Goal: Transaction & Acquisition: Purchase product/service

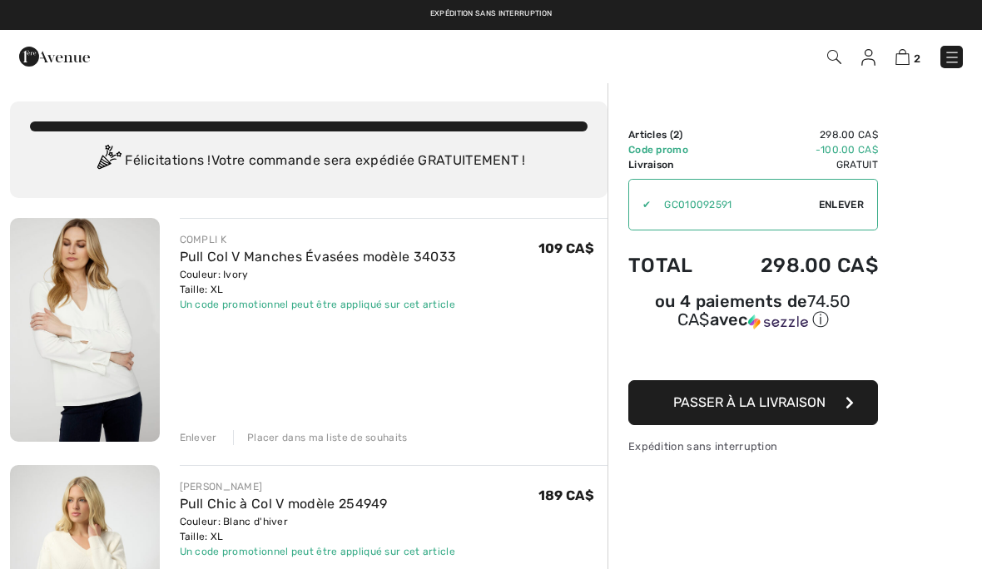
click at [643, 203] on div "✔" at bounding box center [640, 204] width 22 height 15
click at [848, 197] on span "Enlever" at bounding box center [841, 204] width 45 height 15
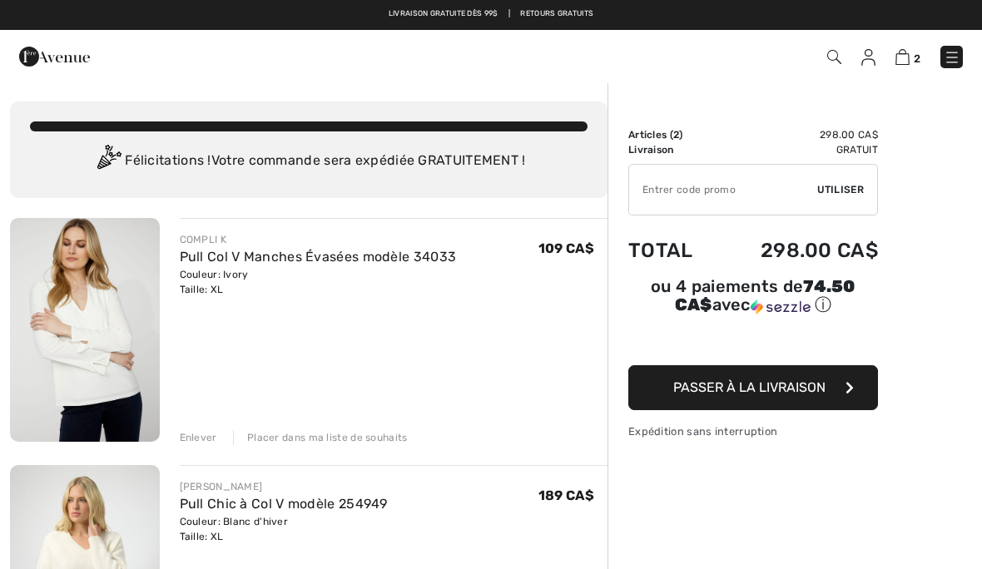
click at [720, 186] on input "TEXT" at bounding box center [723, 190] width 188 height 50
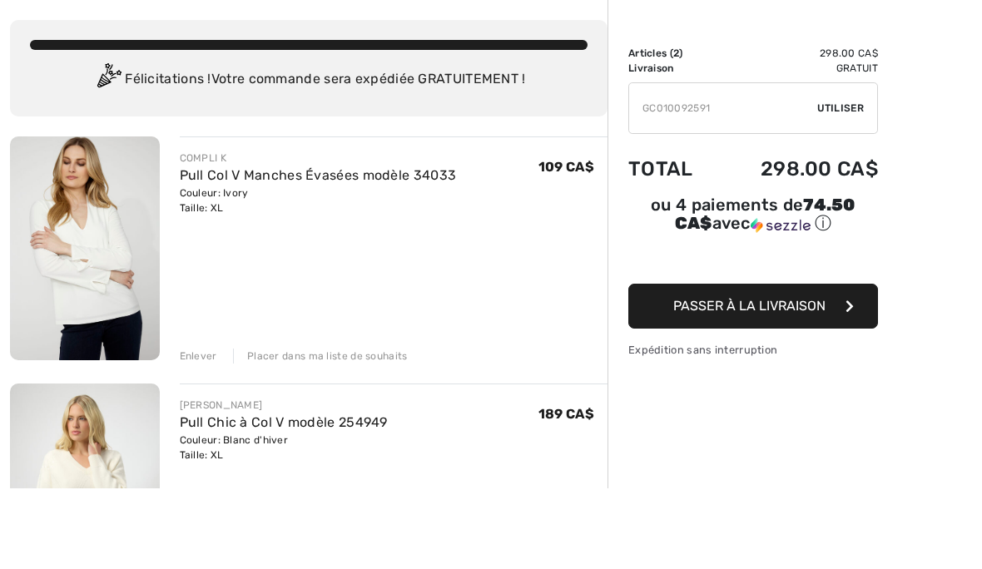
type input "GC010092591"
click at [845, 182] on span "Utiliser" at bounding box center [840, 189] width 47 height 15
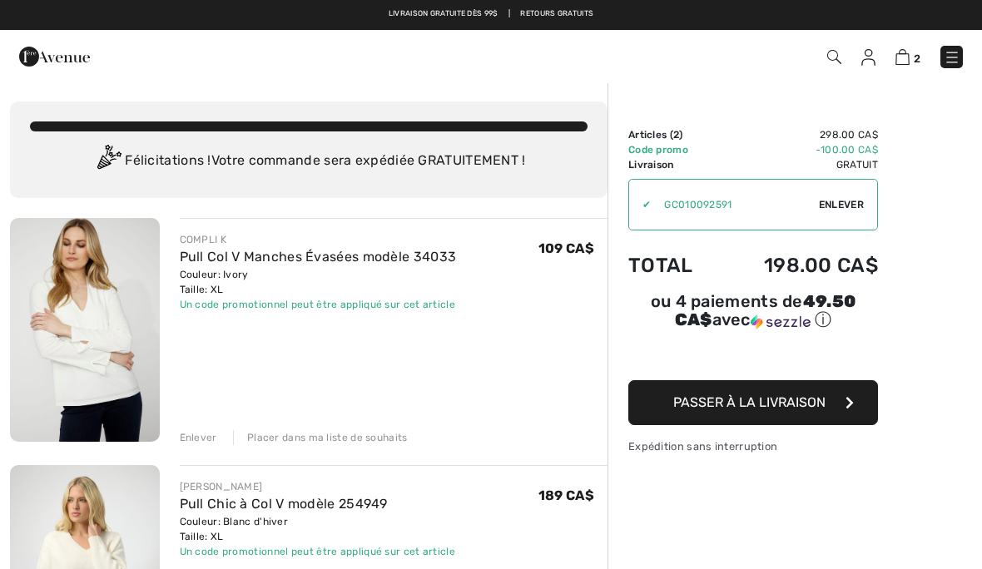
click at [780, 408] on span "Passer à la livraison" at bounding box center [749, 402] width 152 height 16
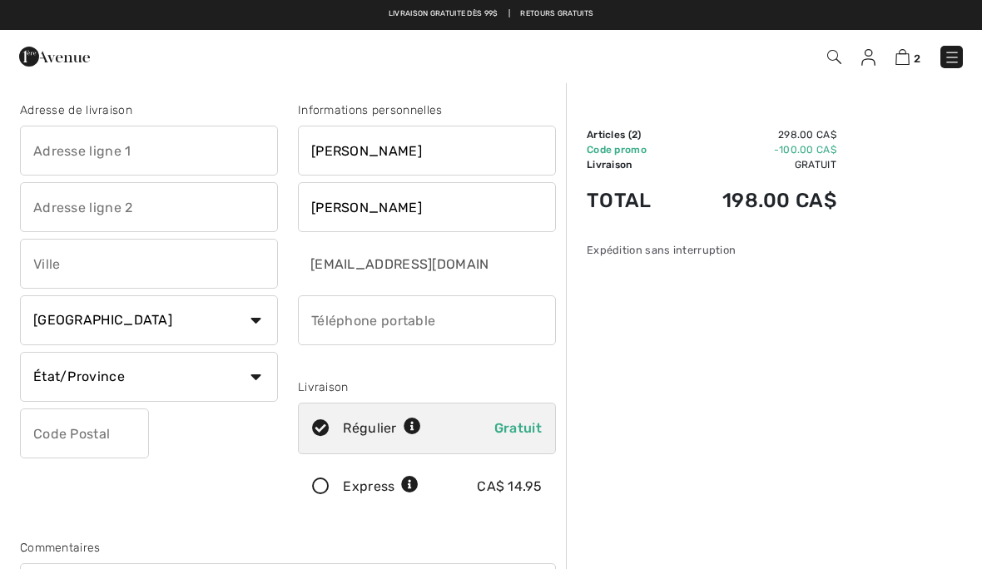
click at [61, 152] on input "text" at bounding box center [149, 151] width 258 height 50
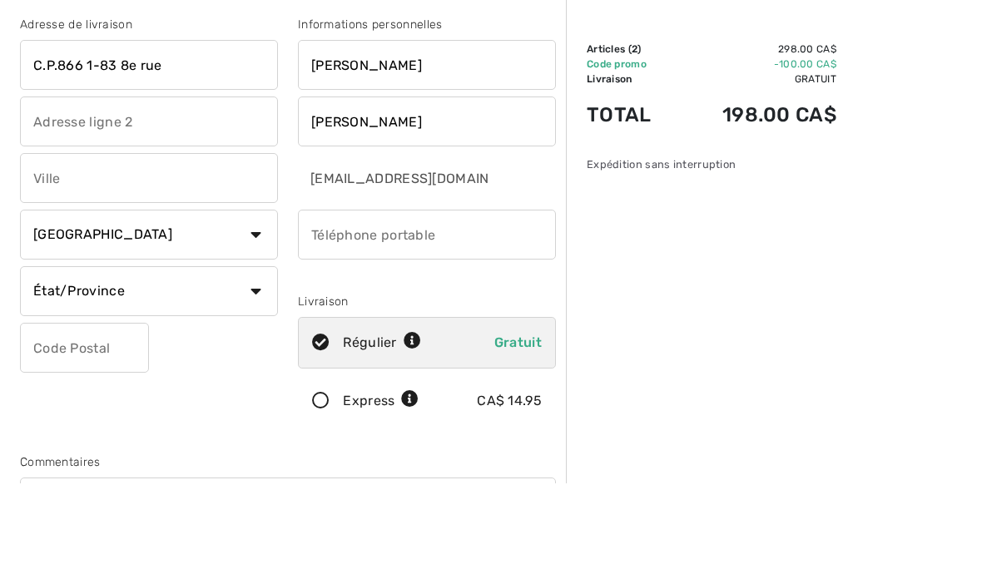
type input "C.P.866 1-83 8e rue"
click at [77, 239] on input "text" at bounding box center [149, 264] width 258 height 50
type input "Hearst"
click at [52, 295] on select "Pays Canada États-Unis Afghanistan Afrique du Sud Aland Albanie Algérie Allemag…" at bounding box center [149, 320] width 258 height 50
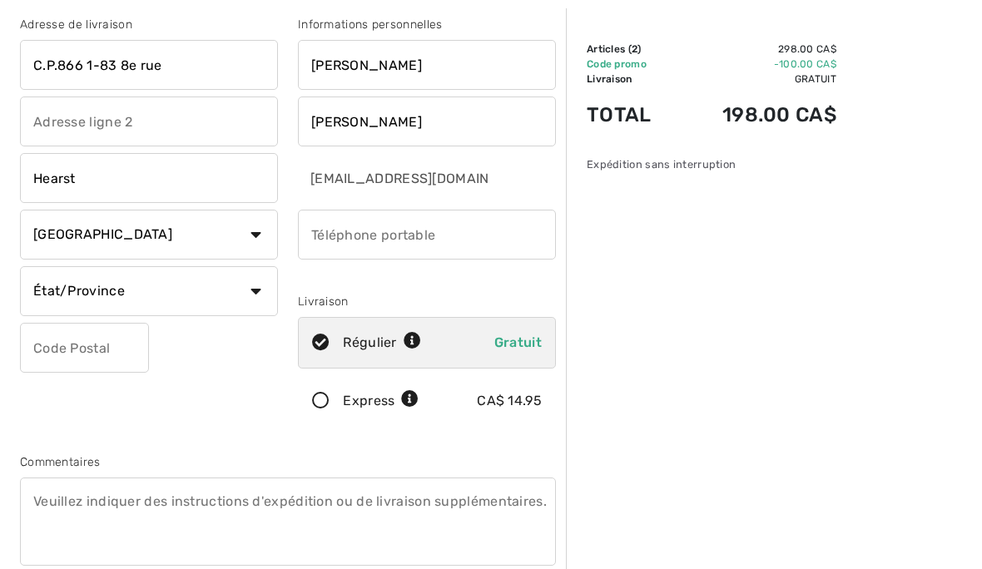
click at [77, 291] on select "État/Province Alberta Colombie-Britannique Ile-du-Prince-Edward Manitoba Nouvea…" at bounding box center [149, 291] width 258 height 50
select select "ON"
click at [73, 345] on input "text" at bounding box center [84, 348] width 129 height 50
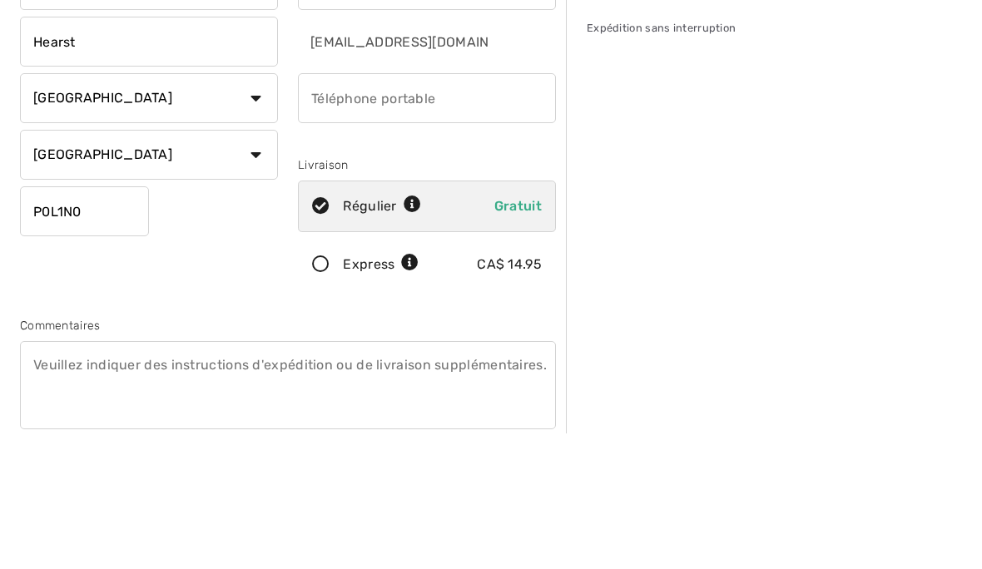
type input "P0L1N0"
click at [447, 210] on input "phone" at bounding box center [427, 235] width 258 height 50
type input "7053623213"
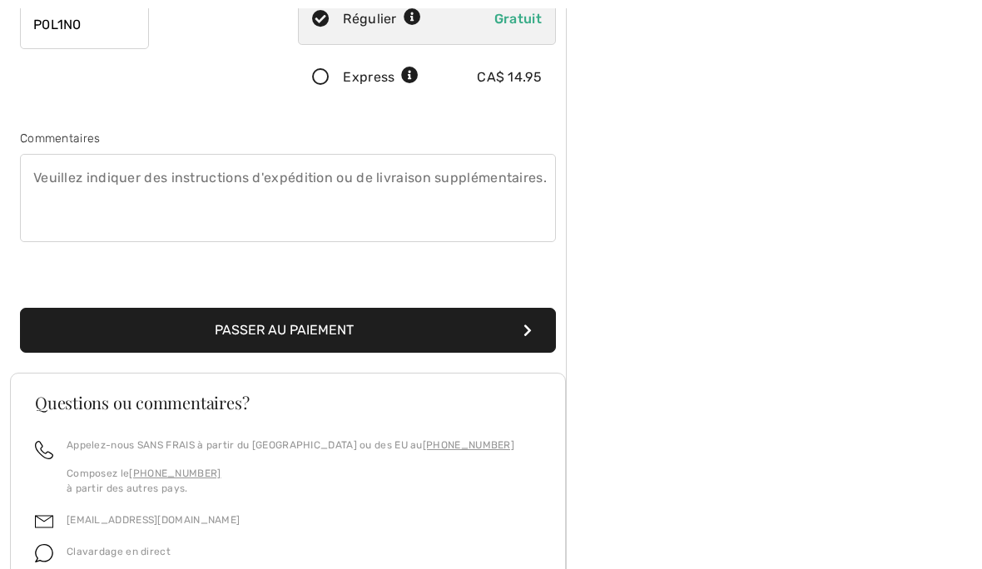
scroll to position [407, 0]
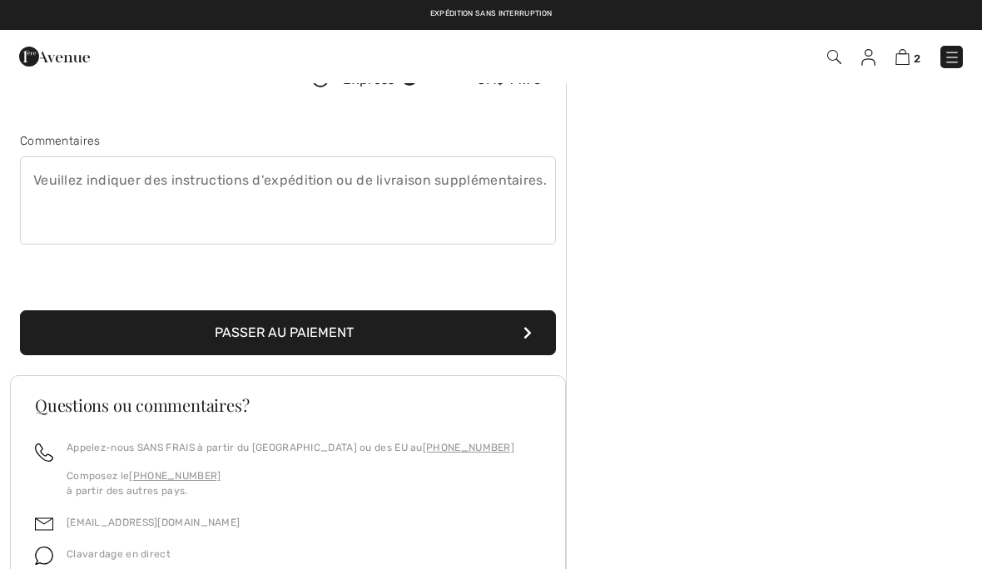
click at [391, 334] on button "Passer au paiement" at bounding box center [288, 332] width 536 height 45
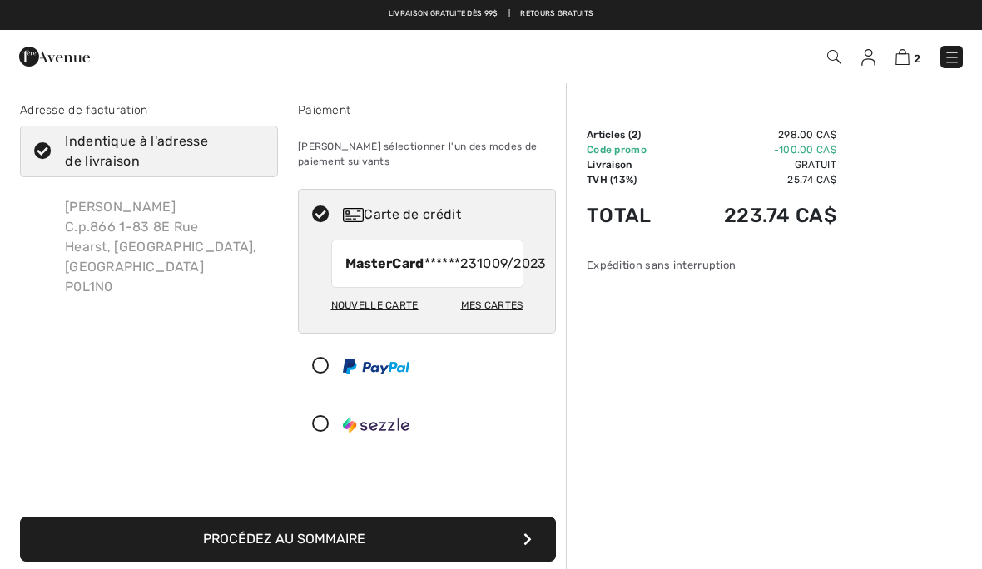
click at [503, 319] on div "Mes cartes" at bounding box center [492, 305] width 62 height 28
radio input "true"
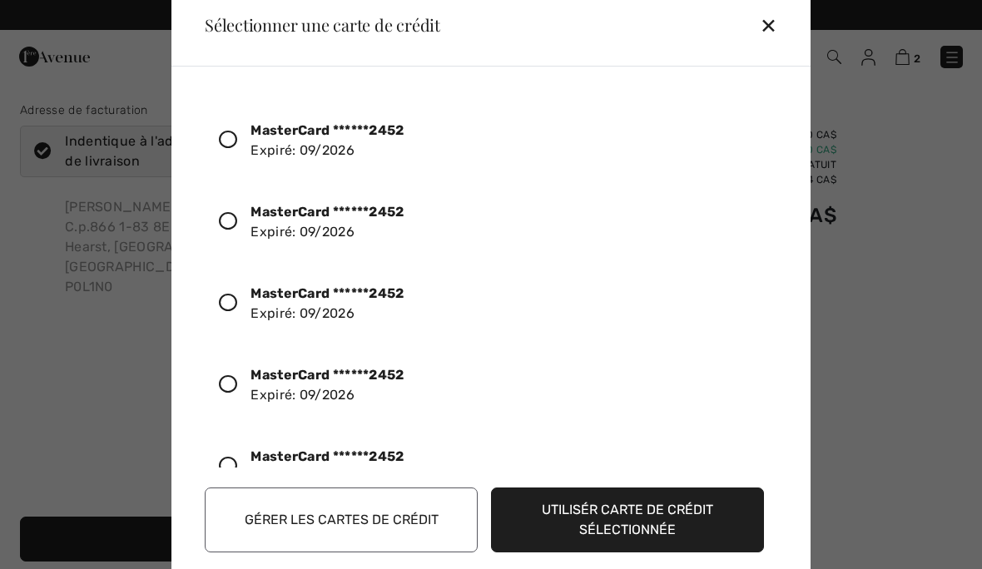
click at [223, 132] on icon at bounding box center [228, 140] width 18 height 18
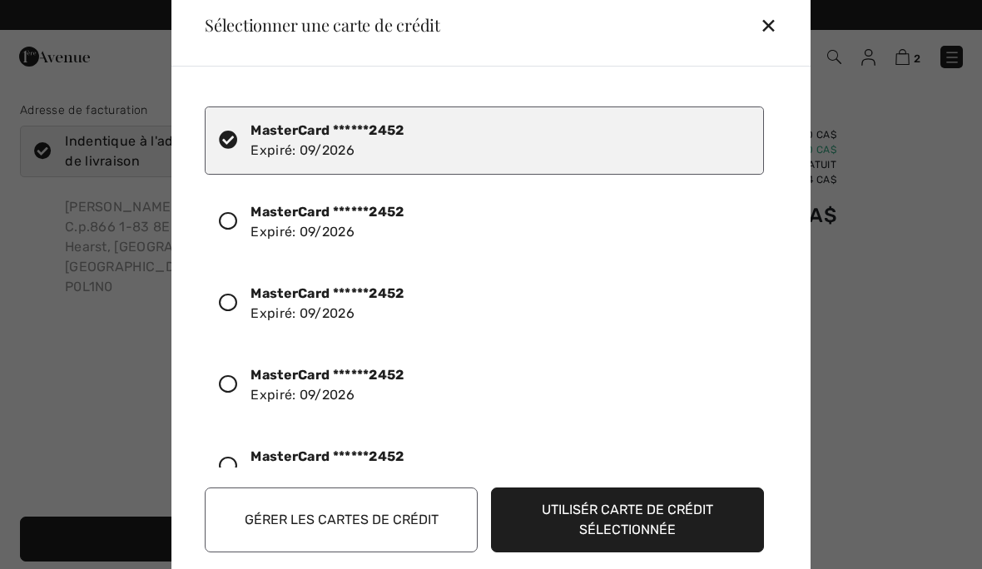
click at [657, 522] on button "Utilisér carte de crédit sélectionnée" at bounding box center [627, 520] width 273 height 65
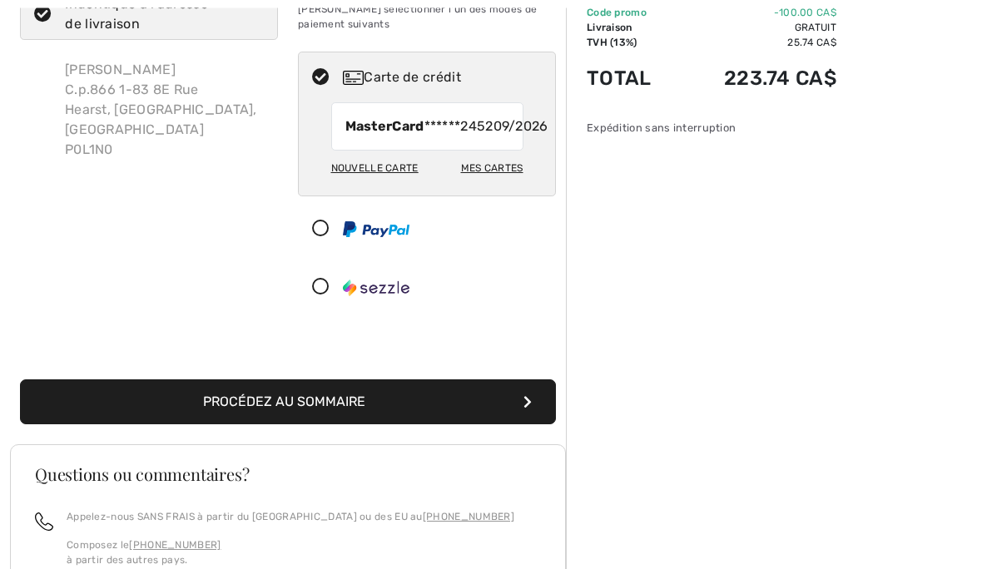
scroll to position [133, 0]
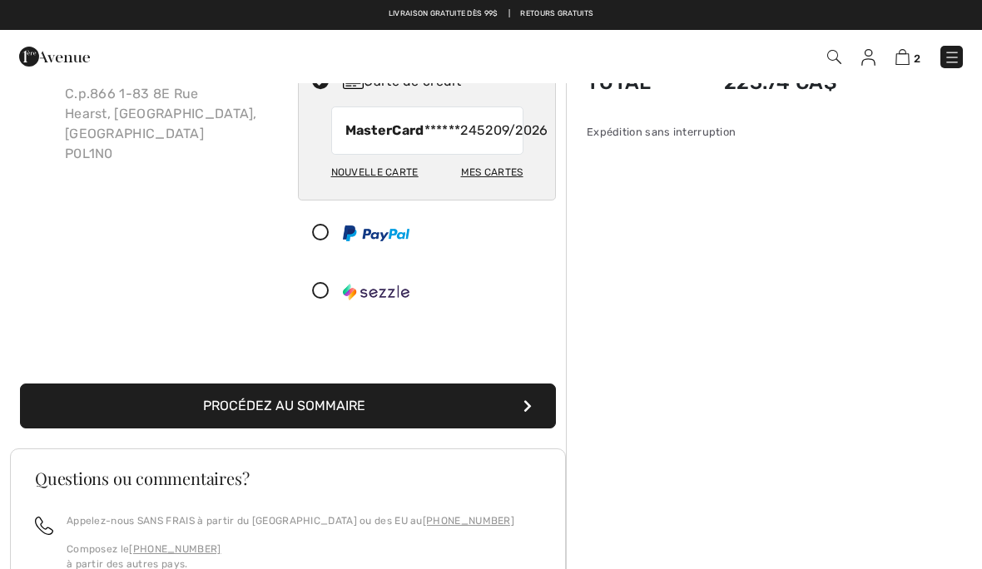
click at [341, 422] on button "Procédez au sommaire" at bounding box center [288, 406] width 536 height 45
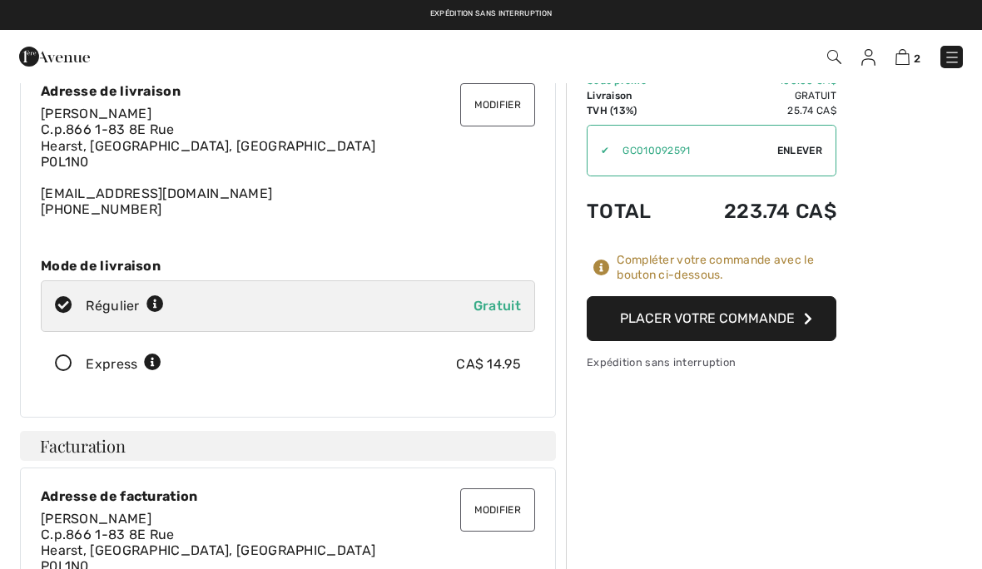
scroll to position [71, 0]
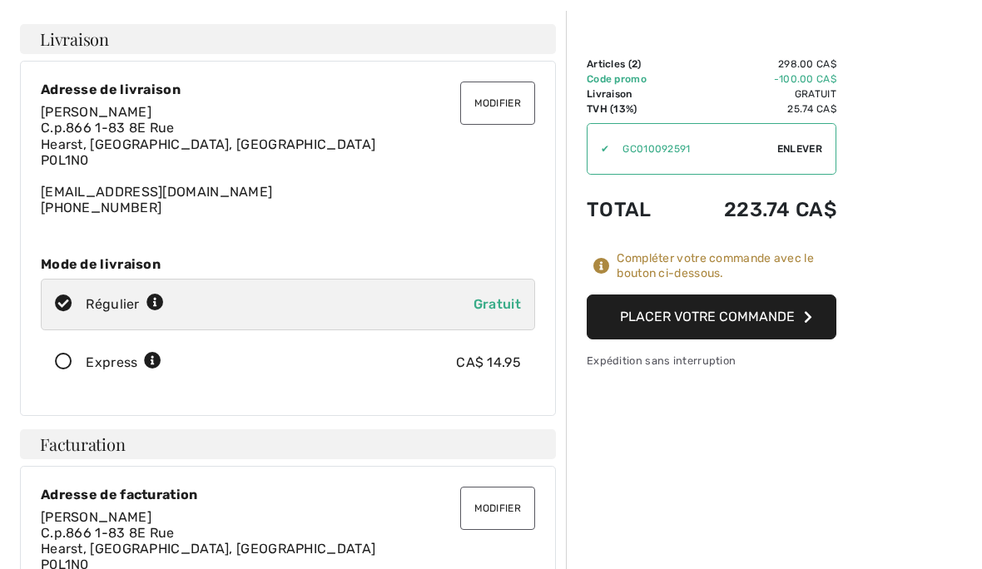
click at [754, 312] on button "Placer votre commande" at bounding box center [712, 317] width 250 height 45
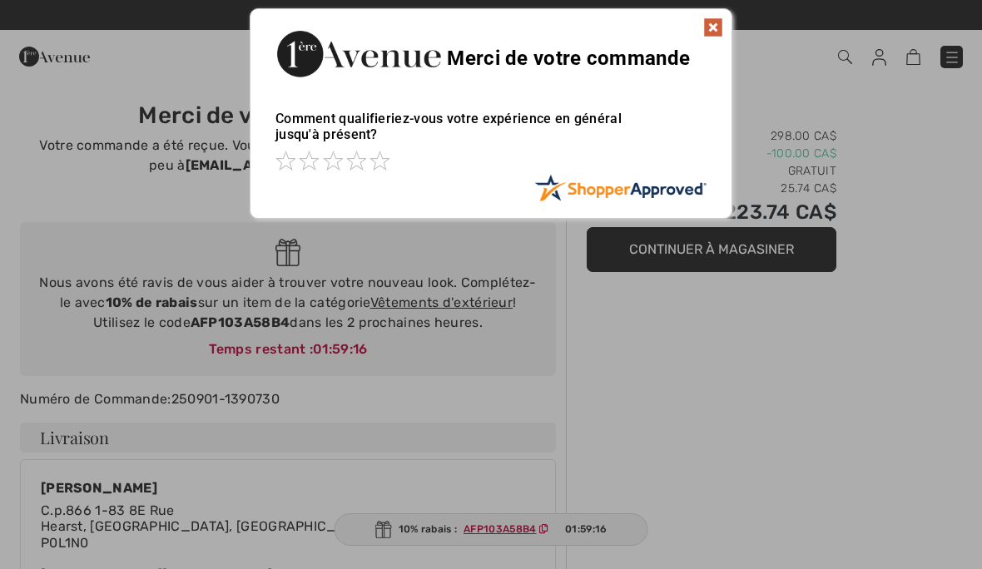
click at [715, 22] on img at bounding box center [713, 27] width 20 height 20
